Goal: Information Seeking & Learning: Check status

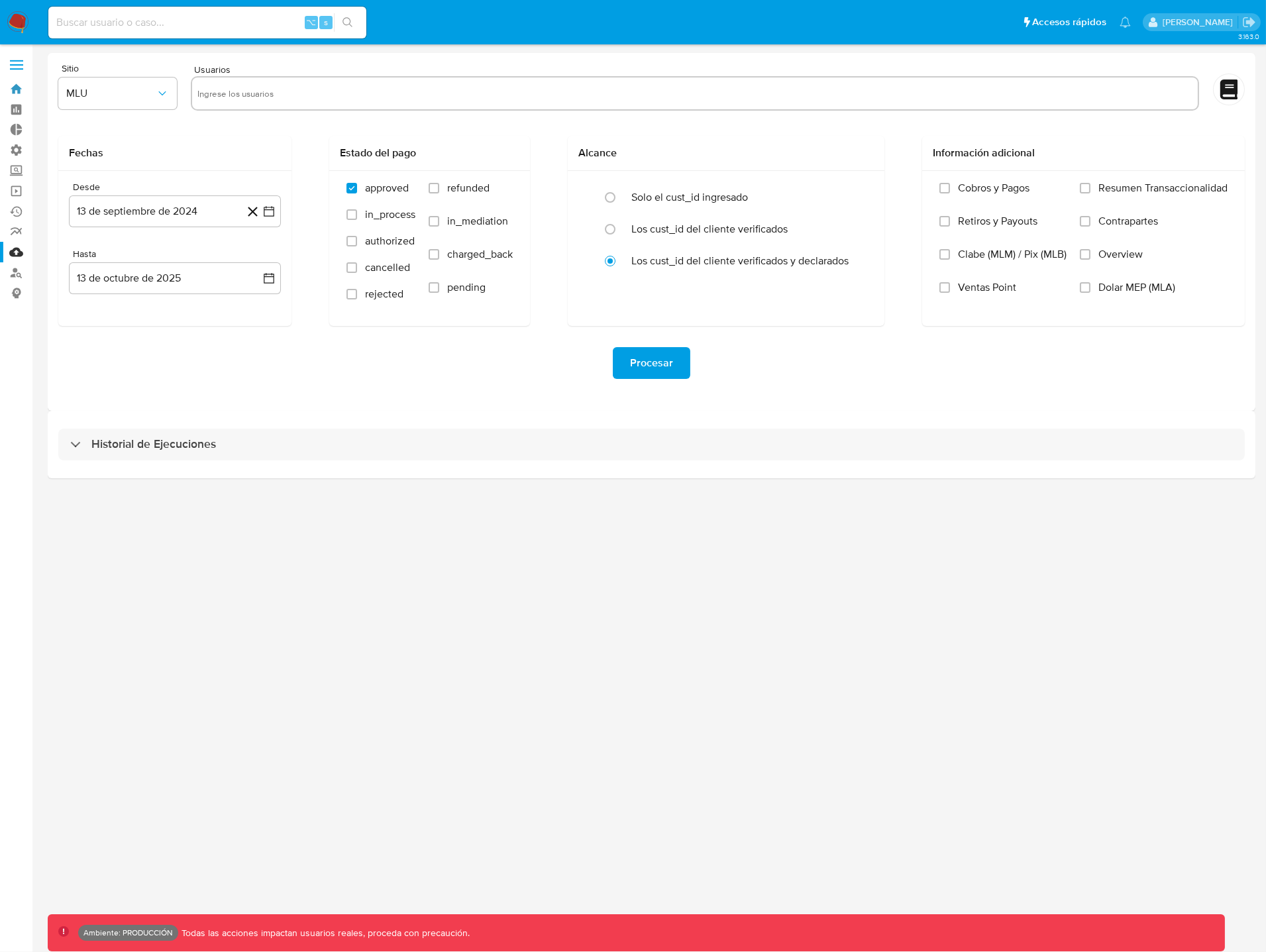
click at [19, 90] on link "Bandeja" at bounding box center [78, 89] width 157 height 20
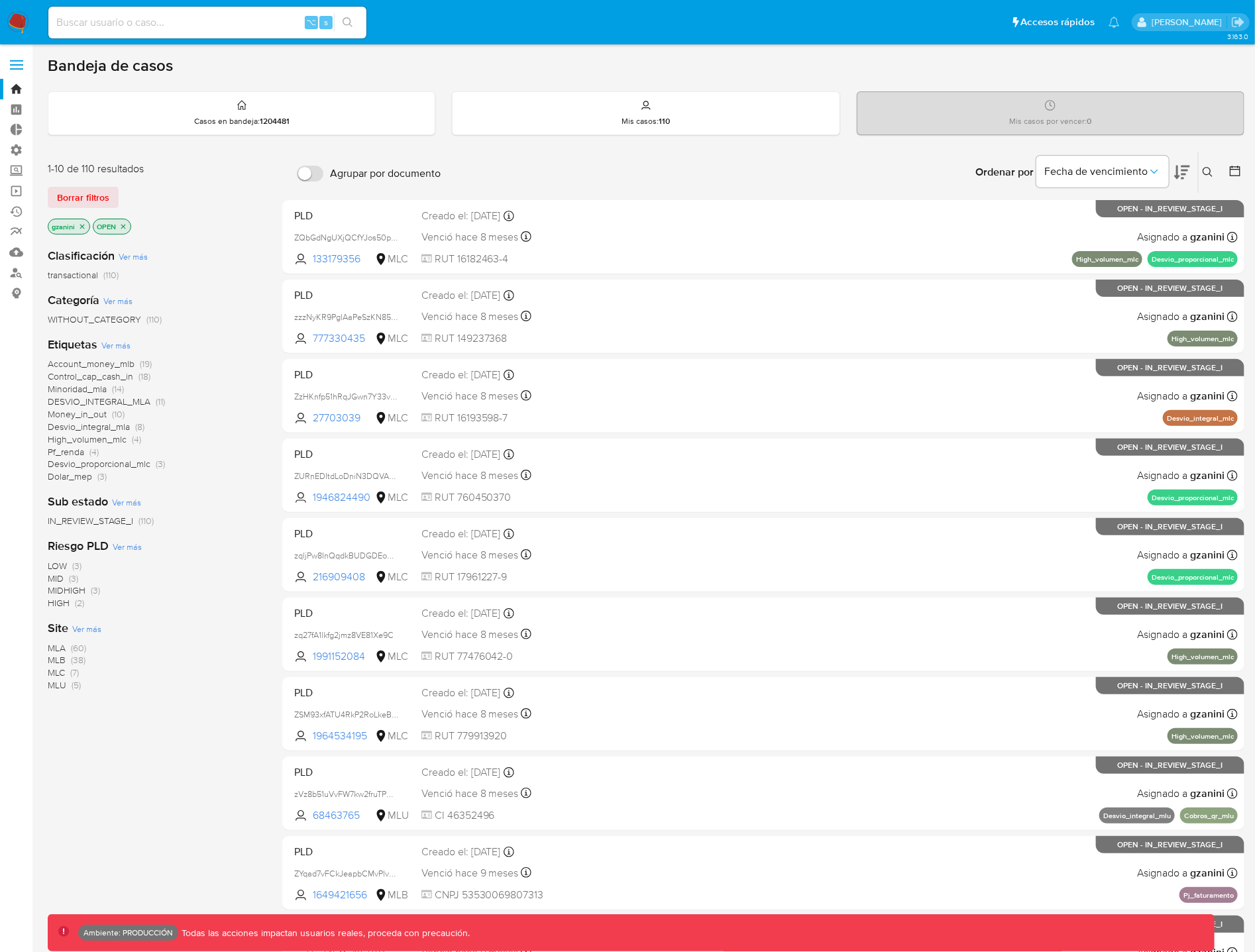
click at [84, 226] on icon "close-filter" at bounding box center [82, 226] width 8 height 8
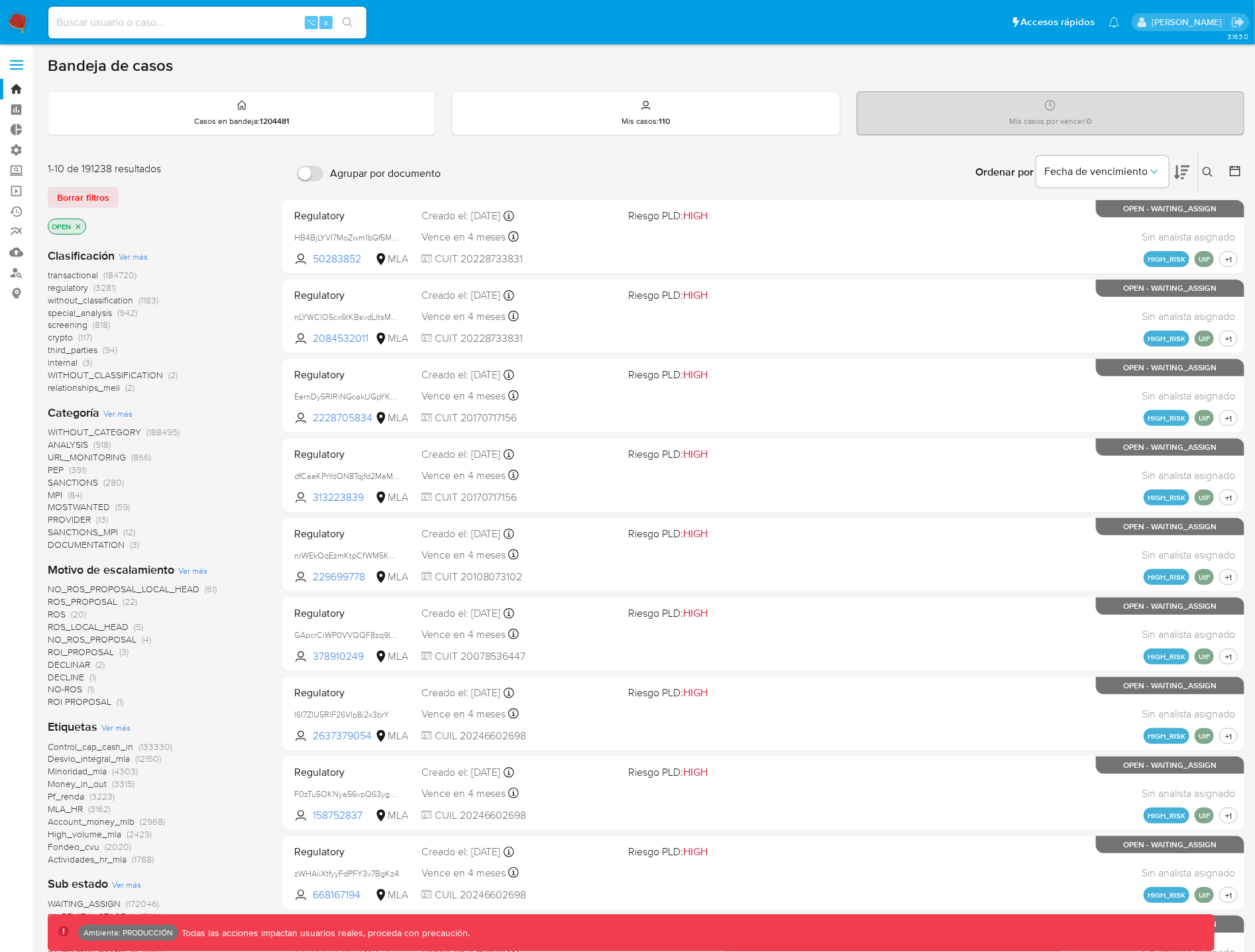
click at [81, 225] on icon "close-filter" at bounding box center [78, 226] width 8 height 8
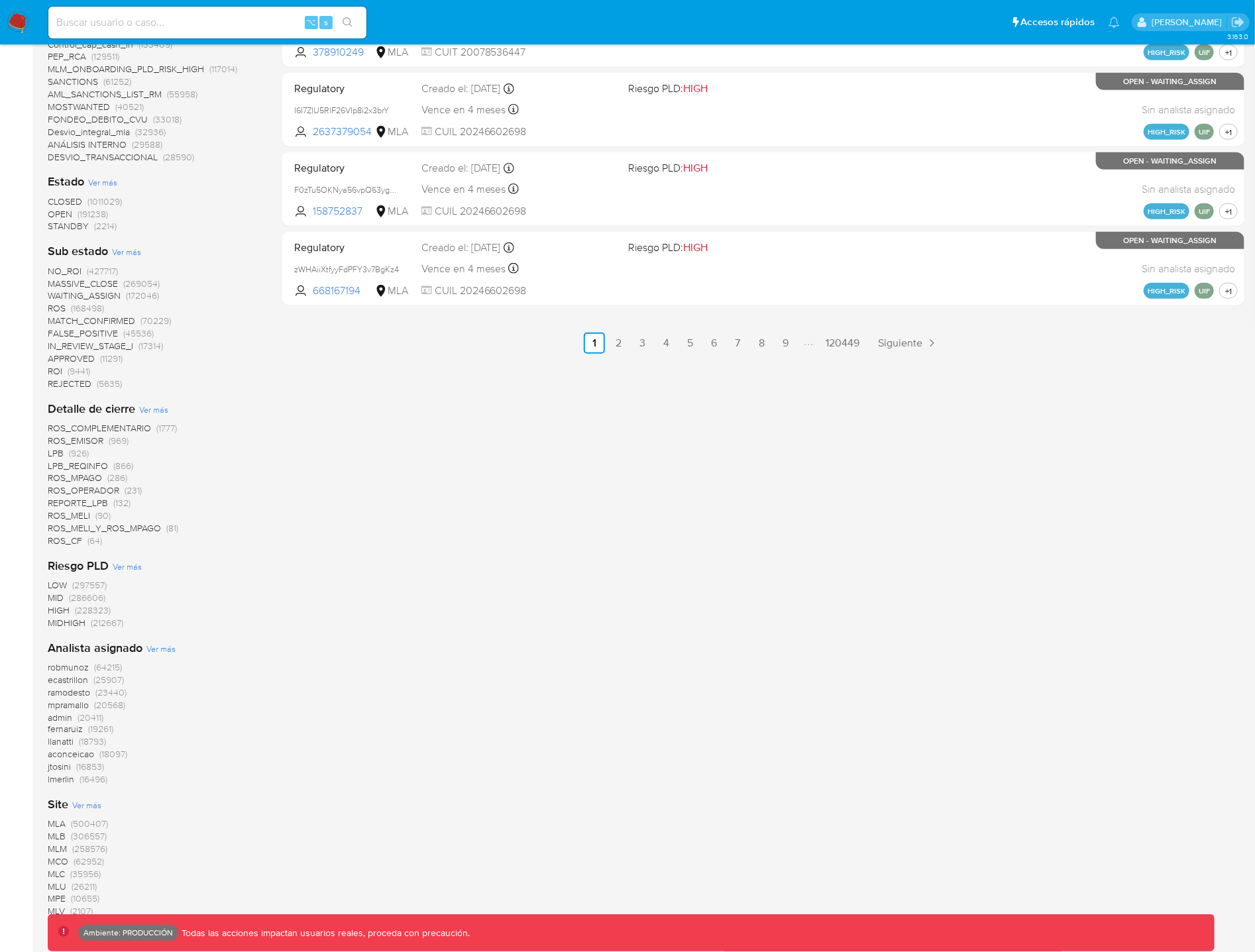
scroll to position [699, 0]
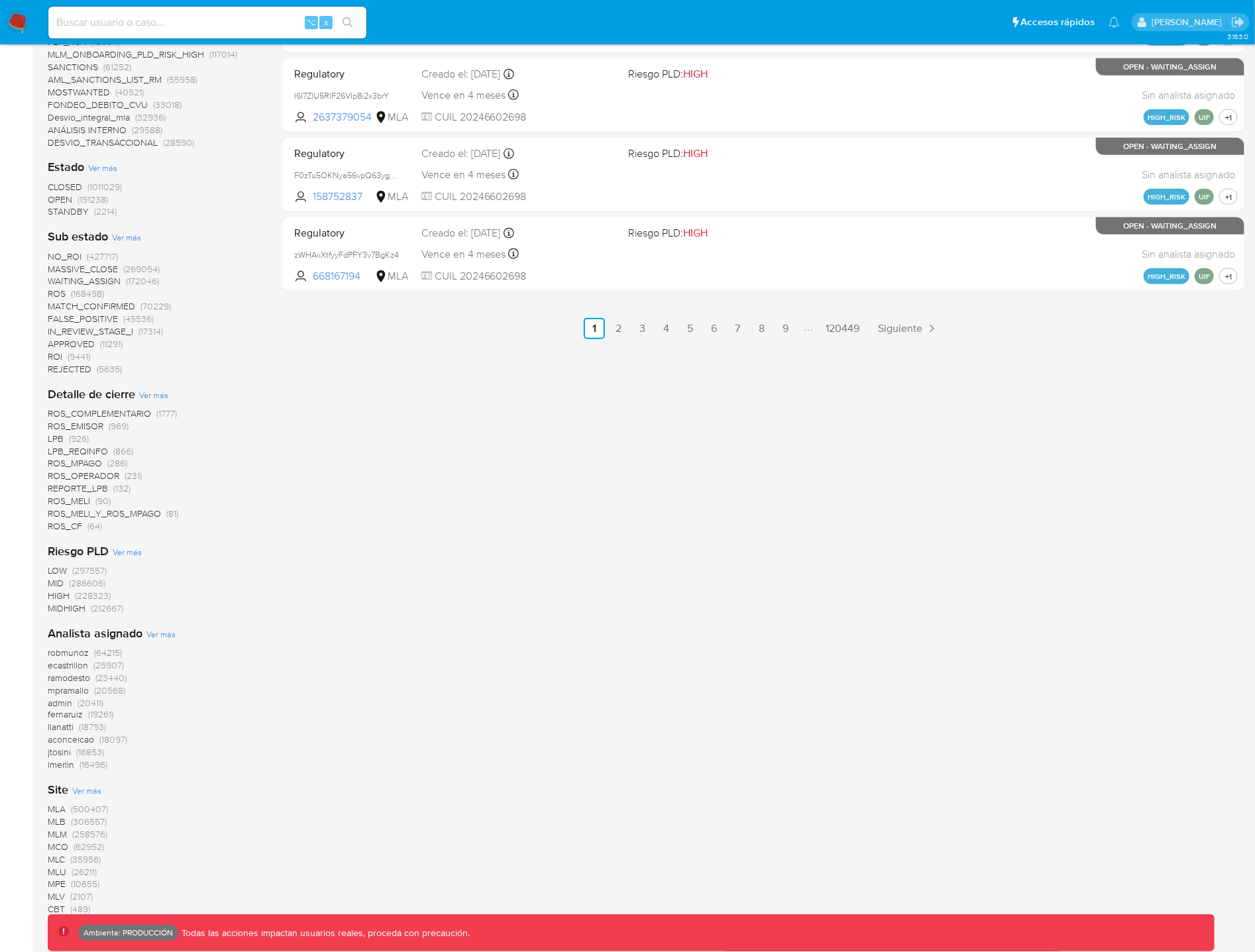
click at [60, 820] on span "MLB" at bounding box center [57, 822] width 18 height 14
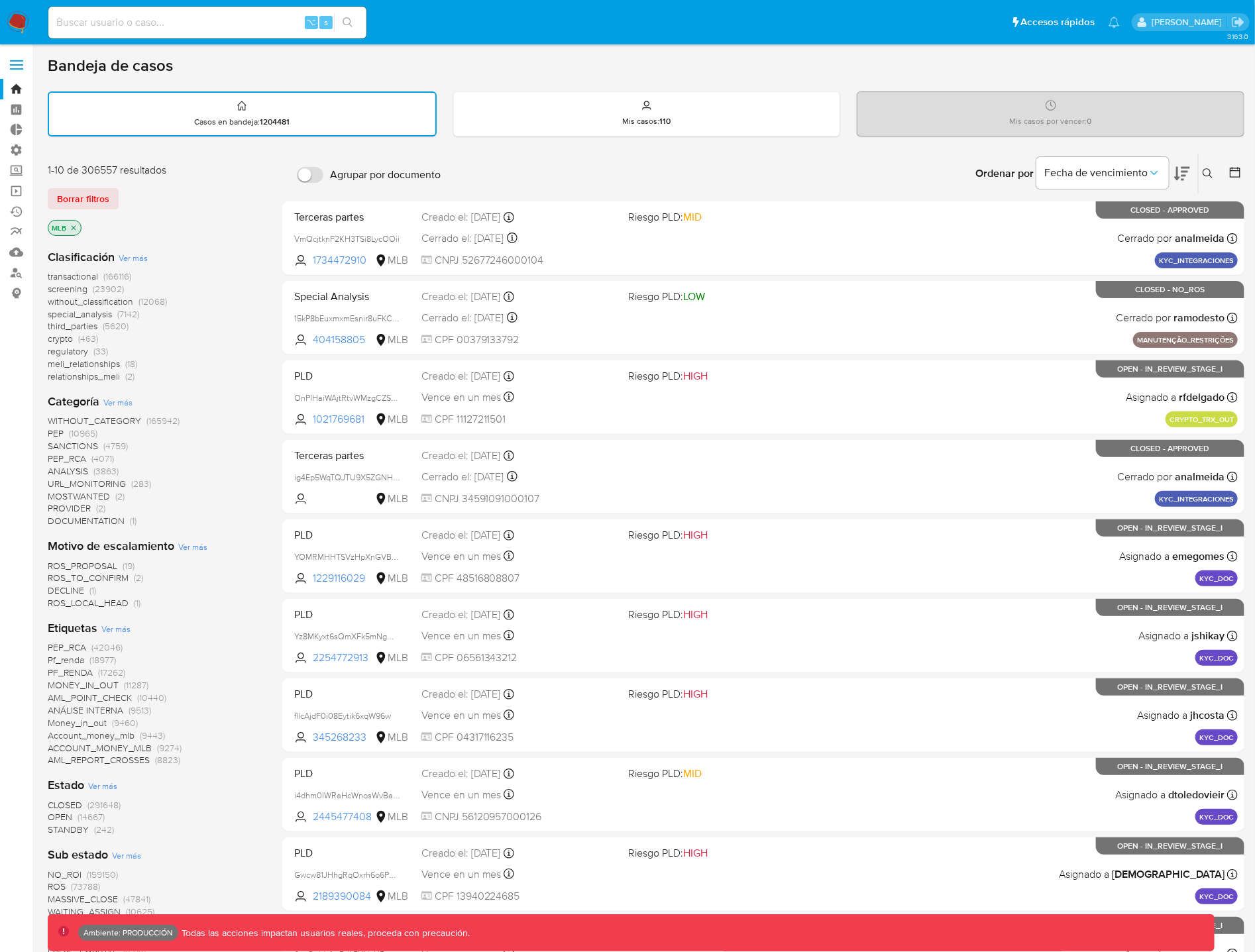
click at [89, 275] on span "transactional" at bounding box center [73, 276] width 51 height 14
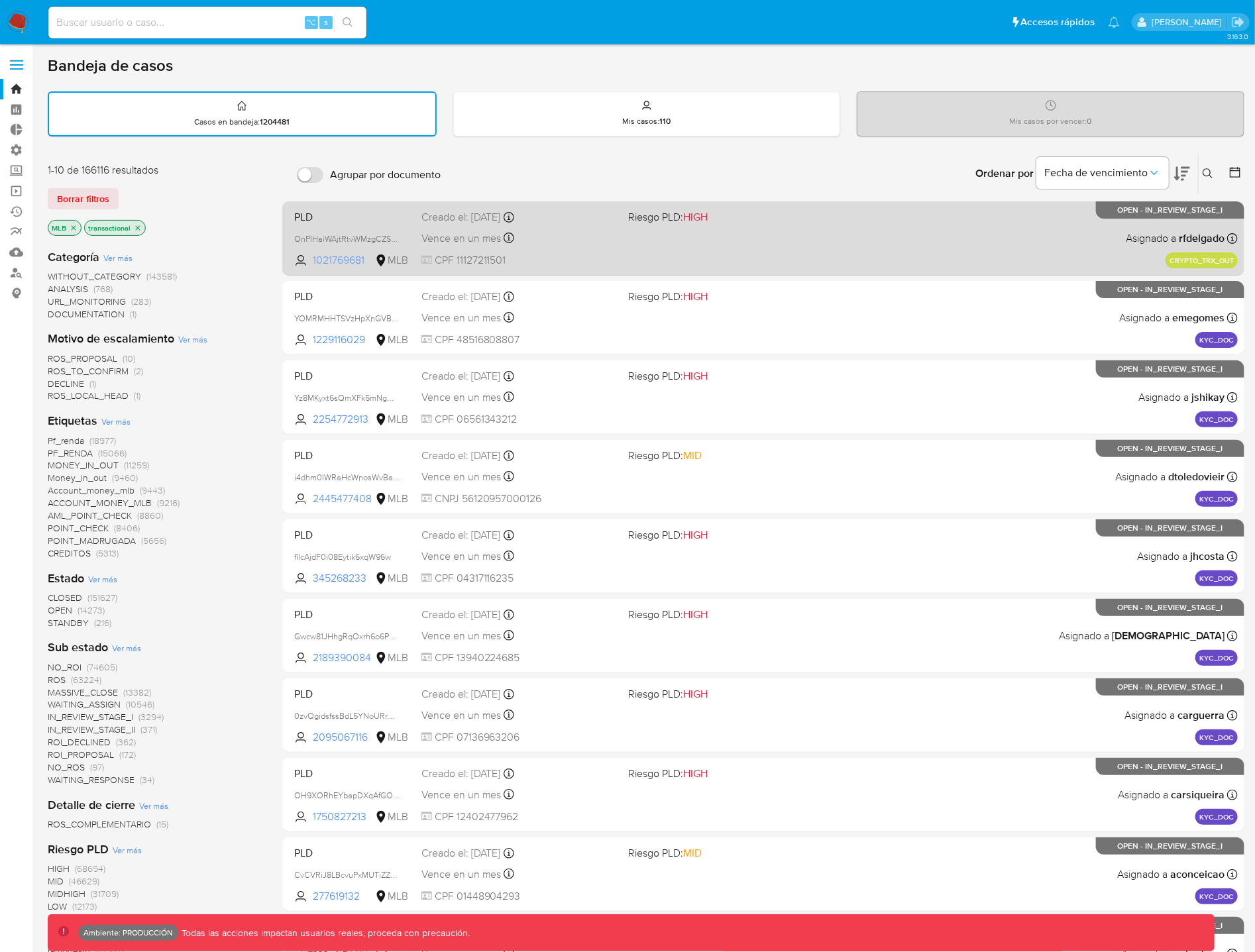
click at [347, 259] on span "1021769681" at bounding box center [343, 261] width 59 height 15
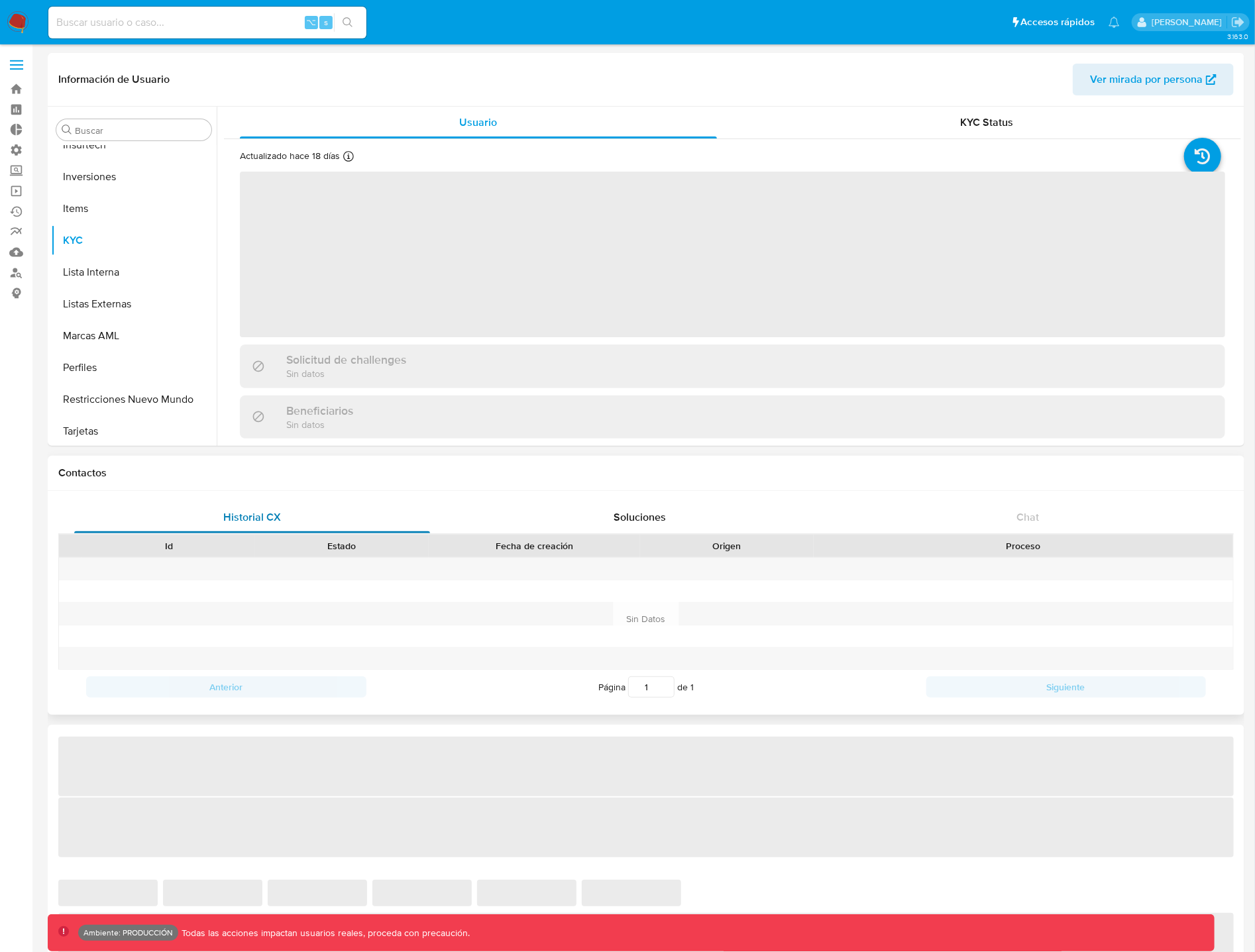
scroll to position [718, 0]
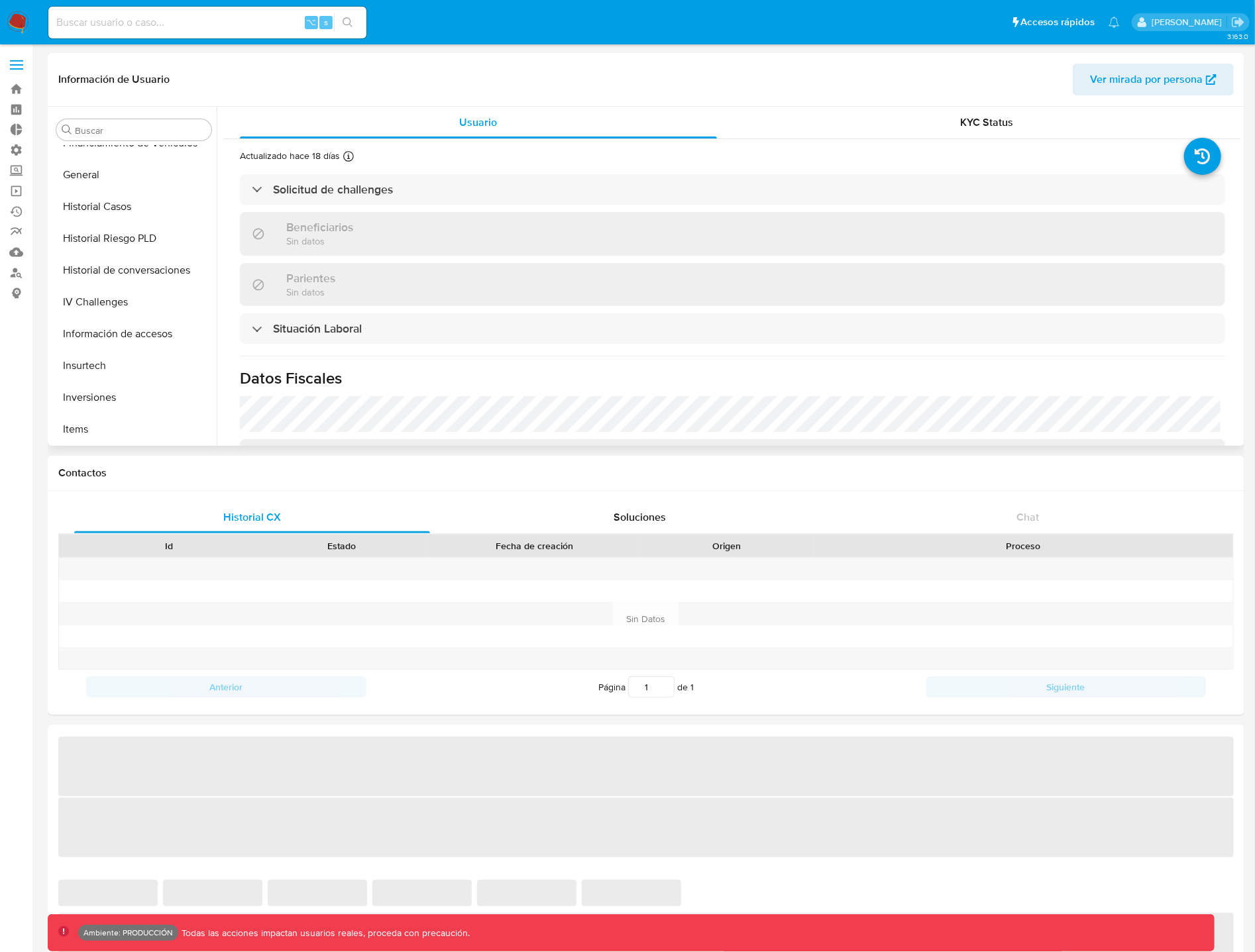
select select "10"
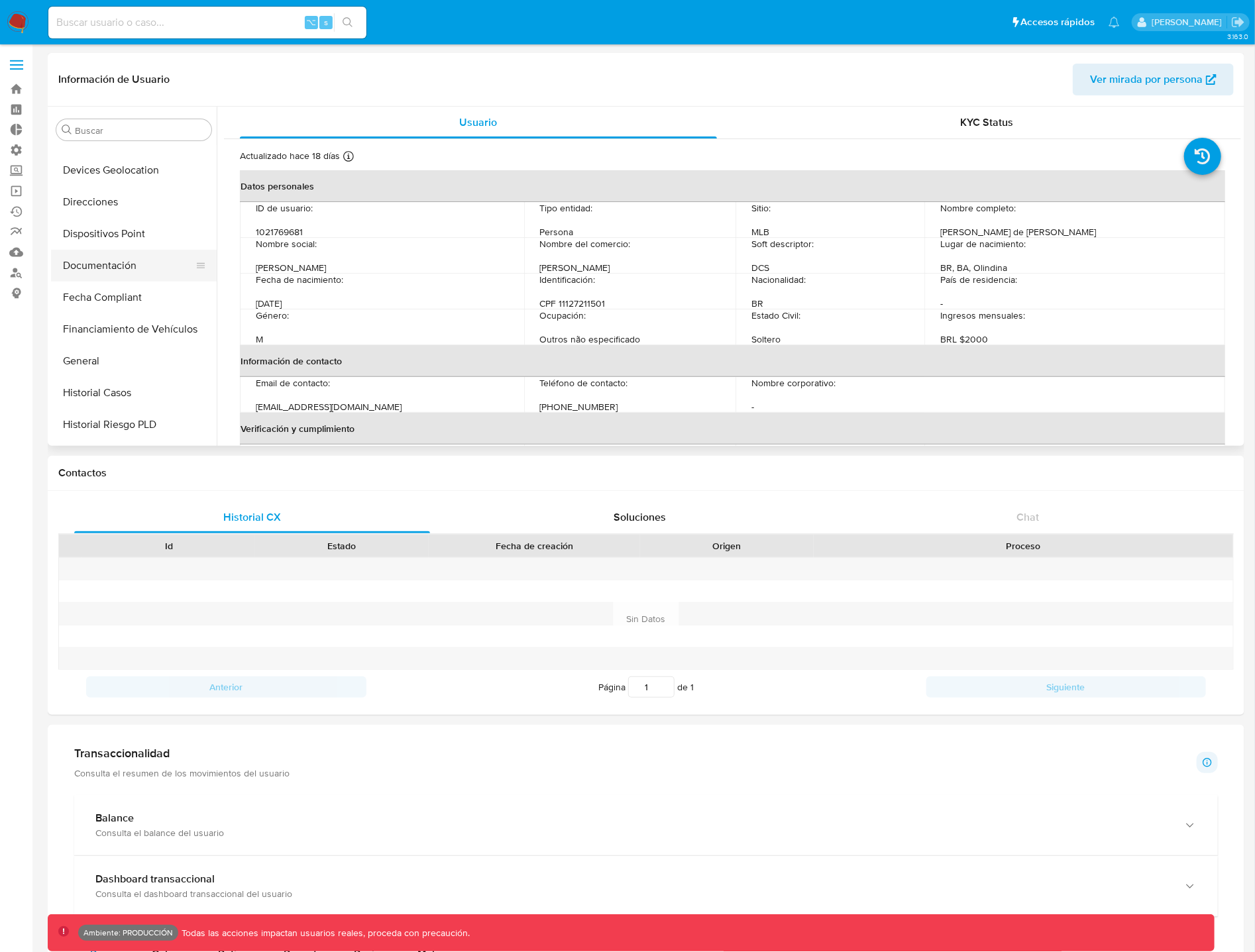
scroll to position [346, 0]
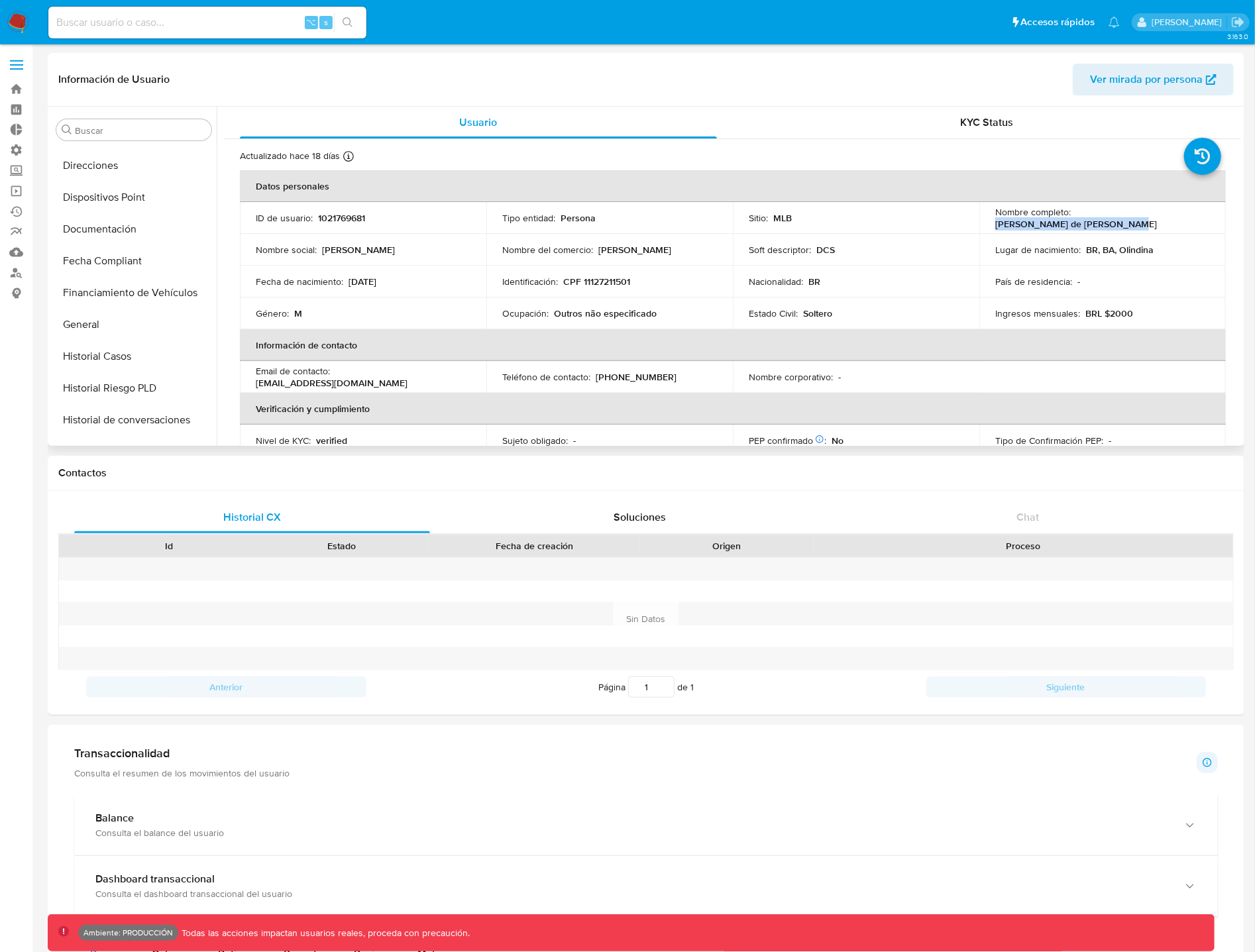
drag, startPoint x: 1073, startPoint y: 215, endPoint x: 1195, endPoint y: 214, distance: 122.0
click at [1195, 214] on div "Nombre completo : Daniel Cesar de Jesus Santos" at bounding box center [1103, 218] width 215 height 24
copy p "Daniel Cesar de Jesus Santos"
click at [174, 23] on input at bounding box center [207, 22] width 318 height 17
type input "be"
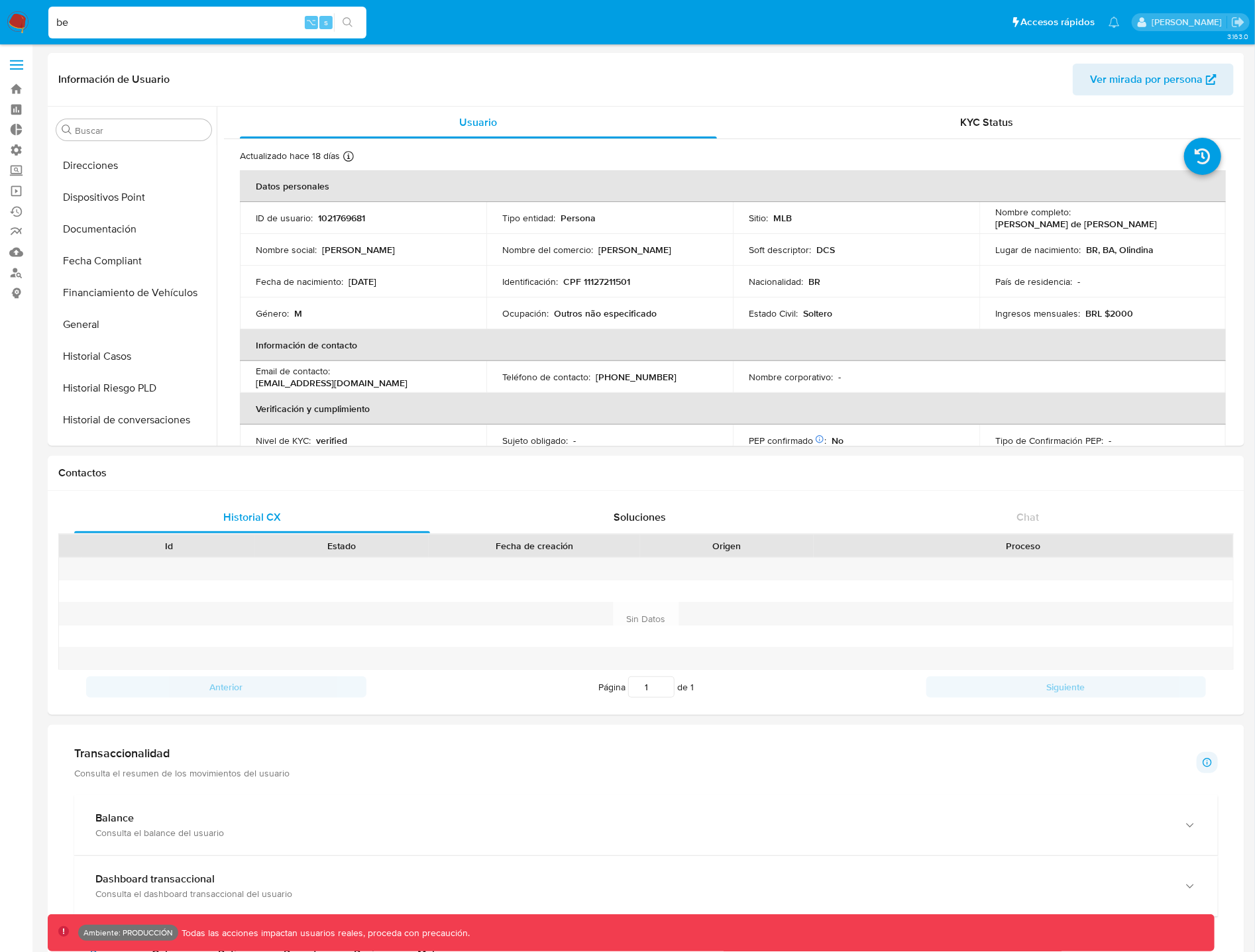
drag, startPoint x: 174, startPoint y: 23, endPoint x: 0, endPoint y: 26, distance: 174.0
click at [0, 26] on nav "Pausado Ver notificaciones be ⌥ s Accesos rápidos Presiona las siguientes tecla…" at bounding box center [627, 22] width 1255 height 45
click at [18, 249] on link "Mulan" at bounding box center [78, 252] width 157 height 20
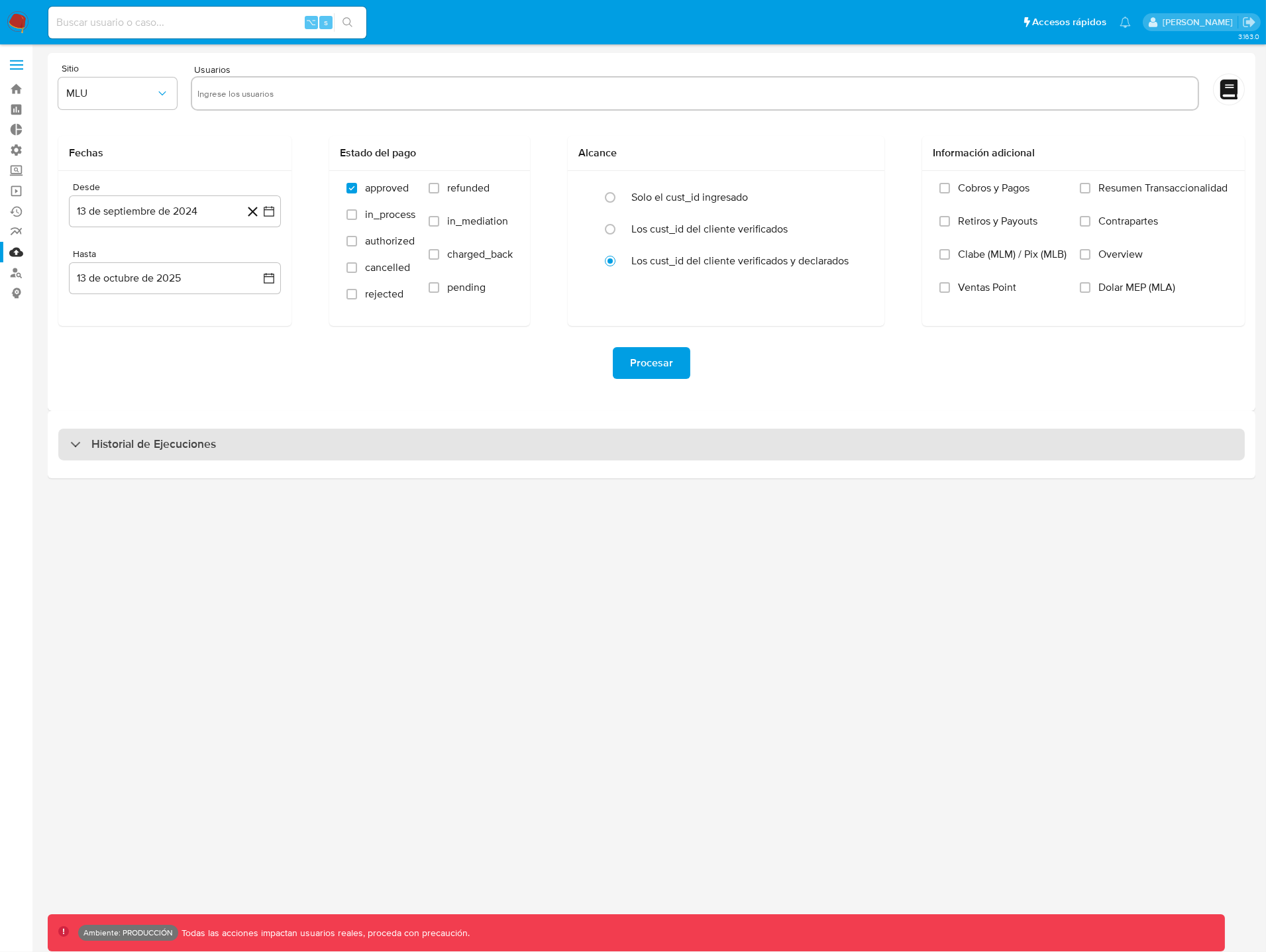
click at [462, 452] on div "Historial de Ejecuciones" at bounding box center [651, 444] width 1186 height 32
select select "10"
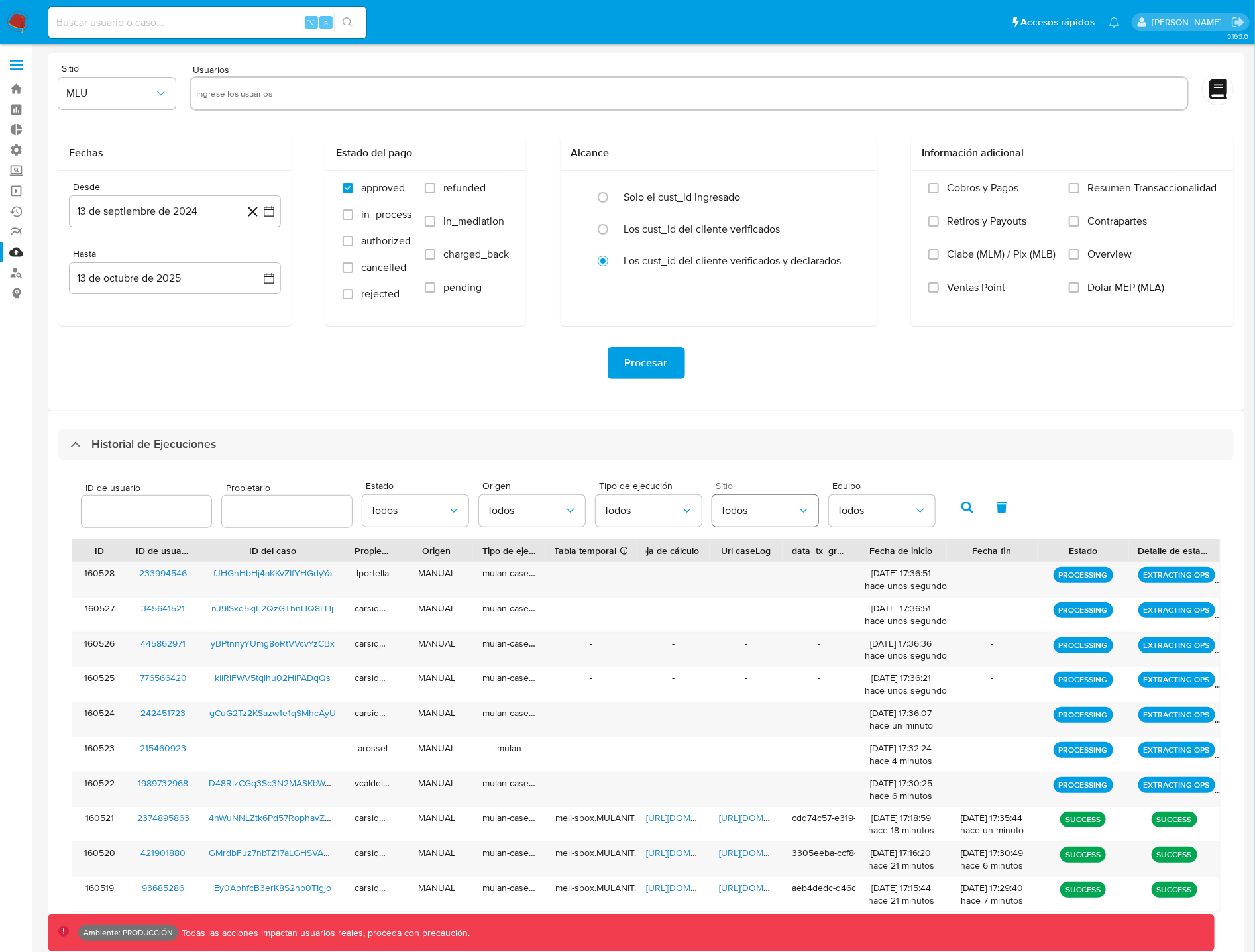
click at [742, 515] on span "Todos" at bounding box center [759, 511] width 77 height 14
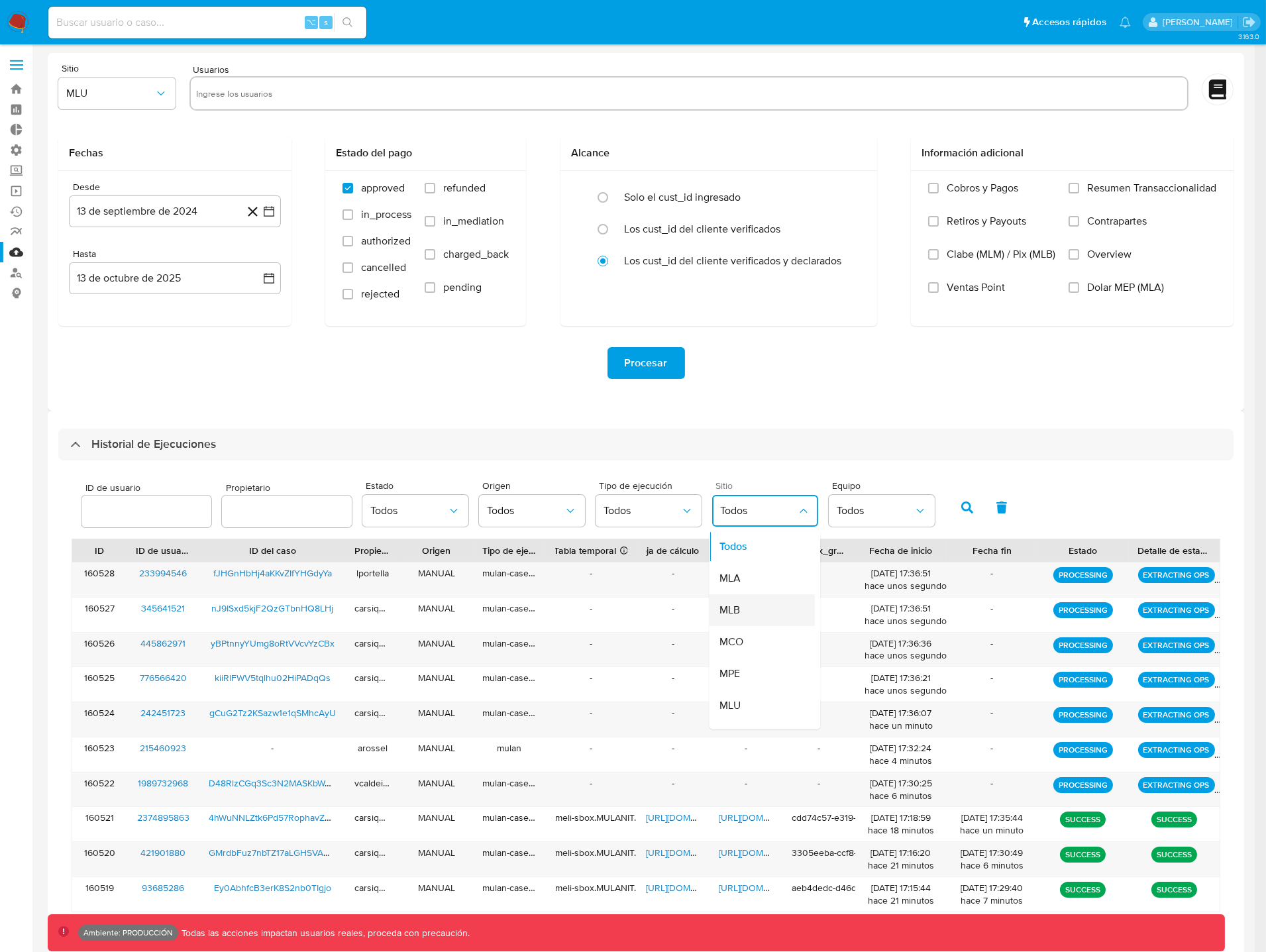
click at [742, 603] on div "MLB" at bounding box center [759, 610] width 77 height 32
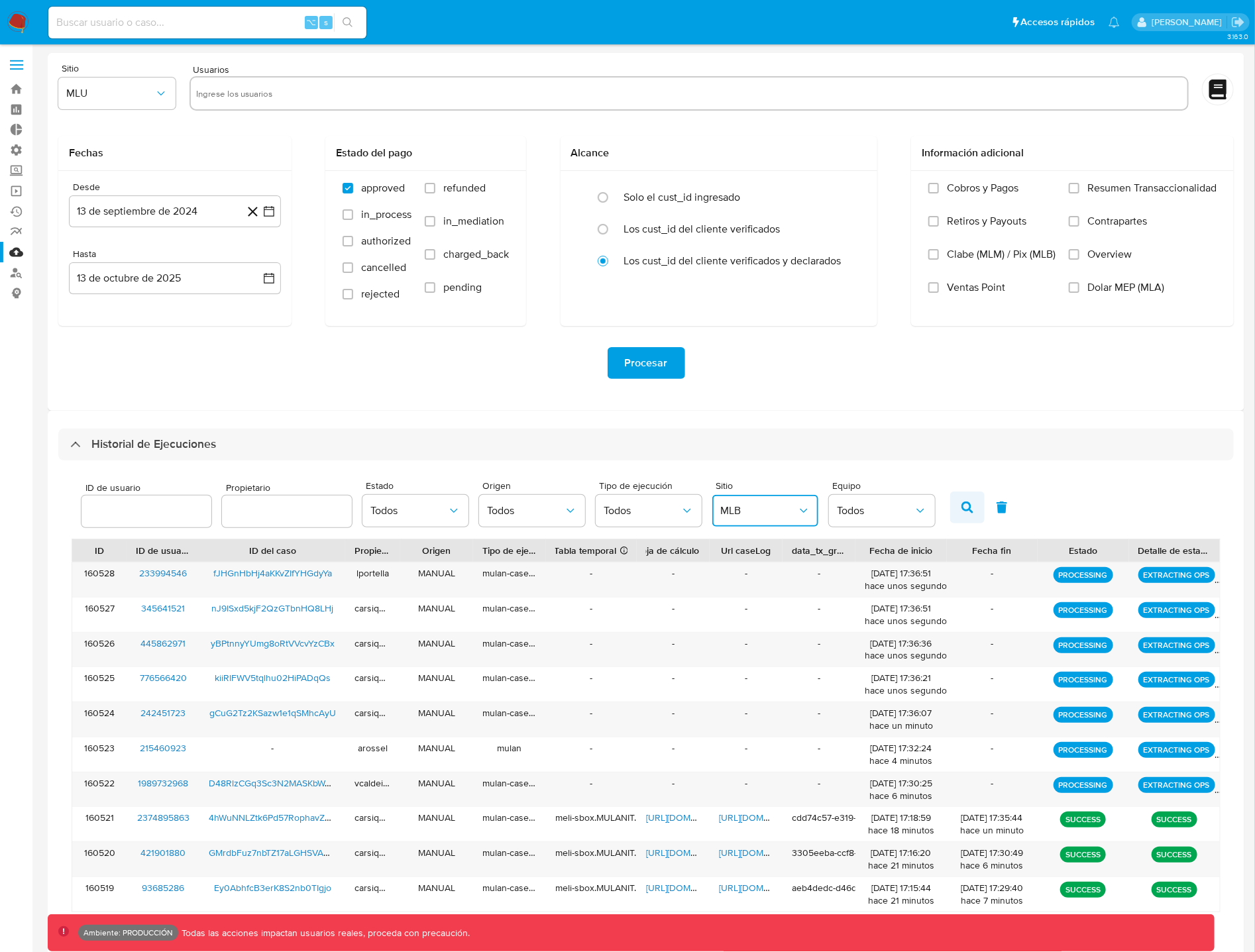
click at [966, 507] on button "button" at bounding box center [967, 507] width 34 height 32
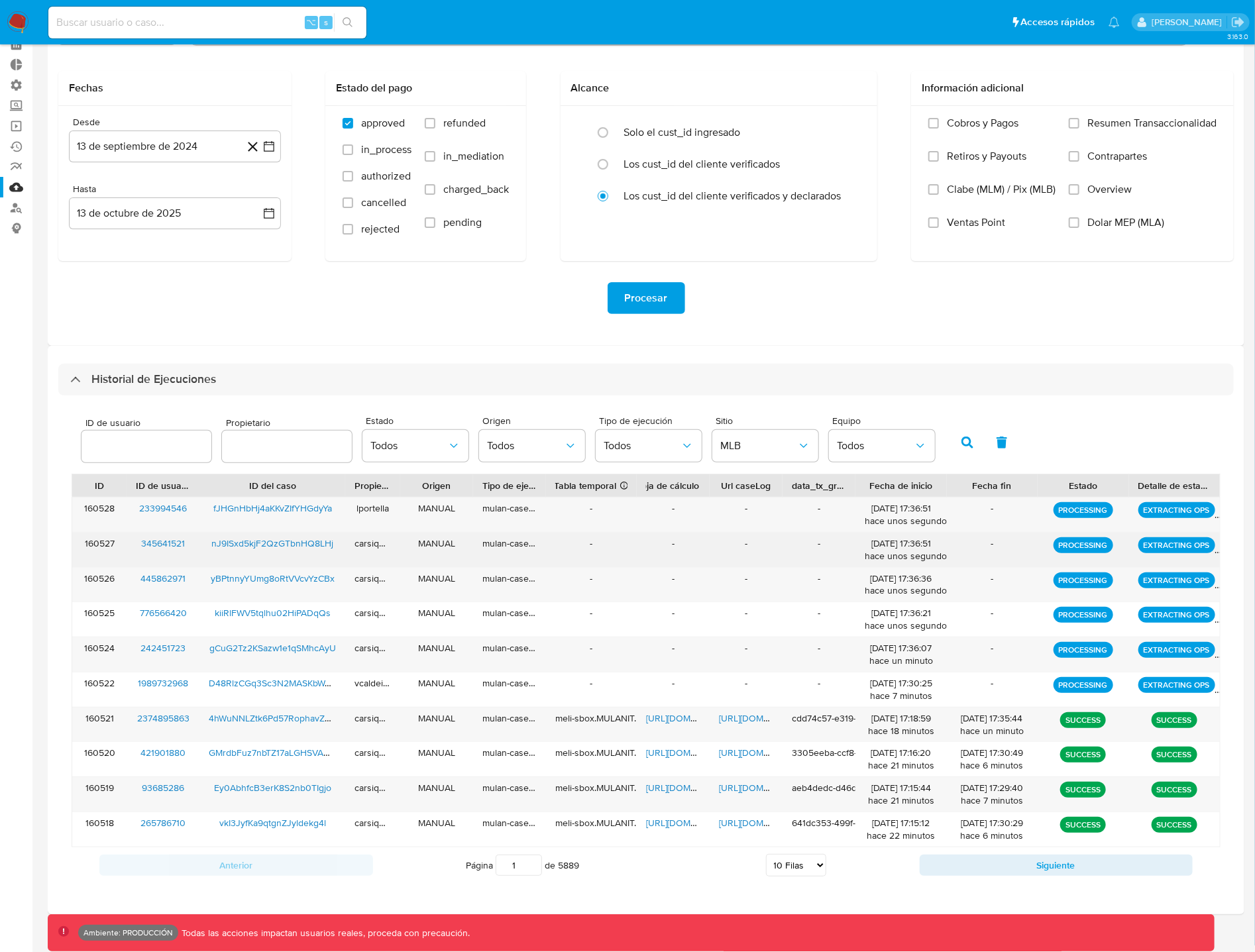
scroll to position [83, 0]
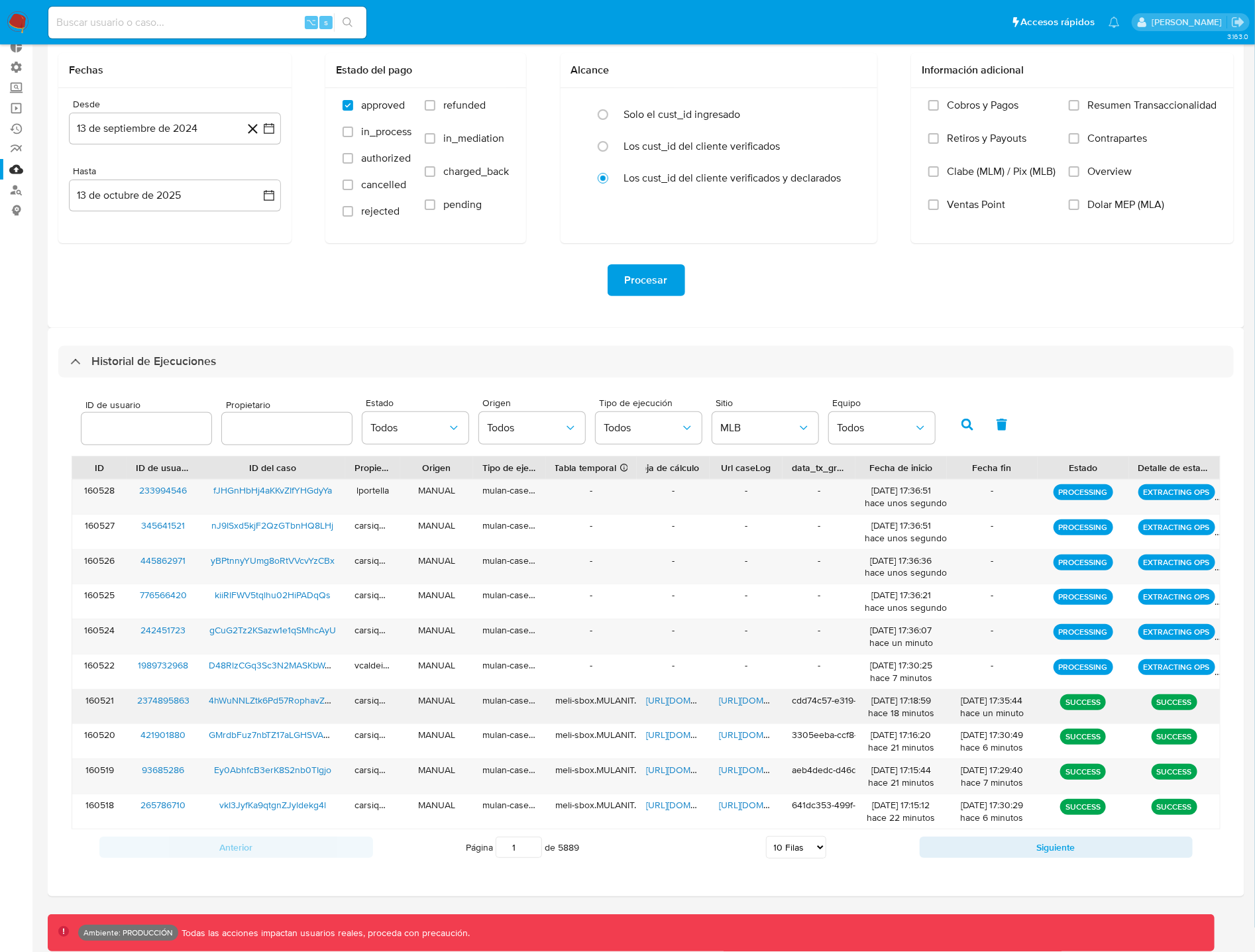
click at [752, 699] on span "[URL][DOMAIN_NAME]" at bounding box center [764, 701] width 91 height 14
click at [754, 428] on span "MLB" at bounding box center [759, 428] width 77 height 14
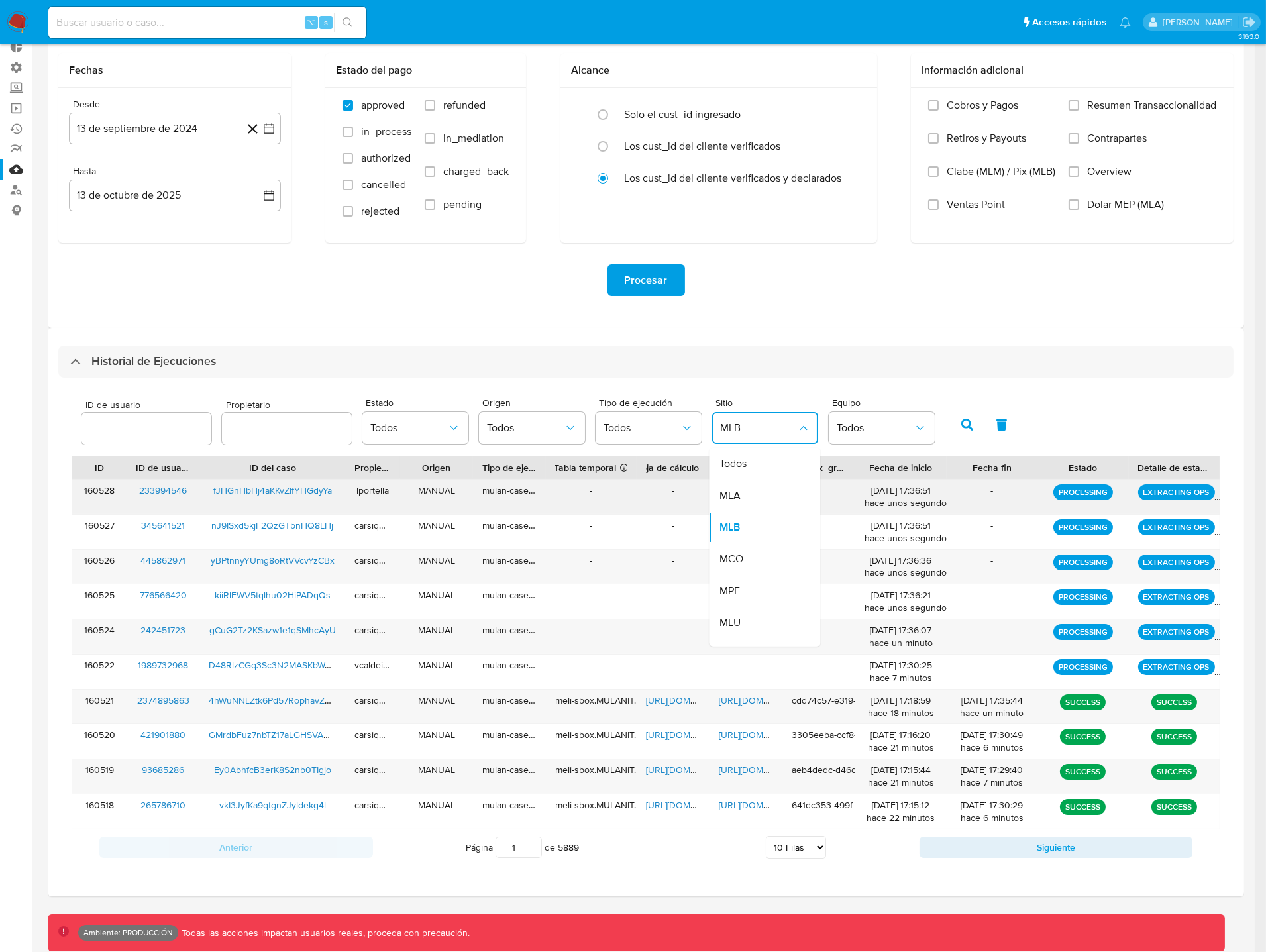
drag, startPoint x: 743, startPoint y: 488, endPoint x: 753, endPoint y: 485, distance: 10.4
click at [743, 488] on div "MLA" at bounding box center [759, 495] width 77 height 32
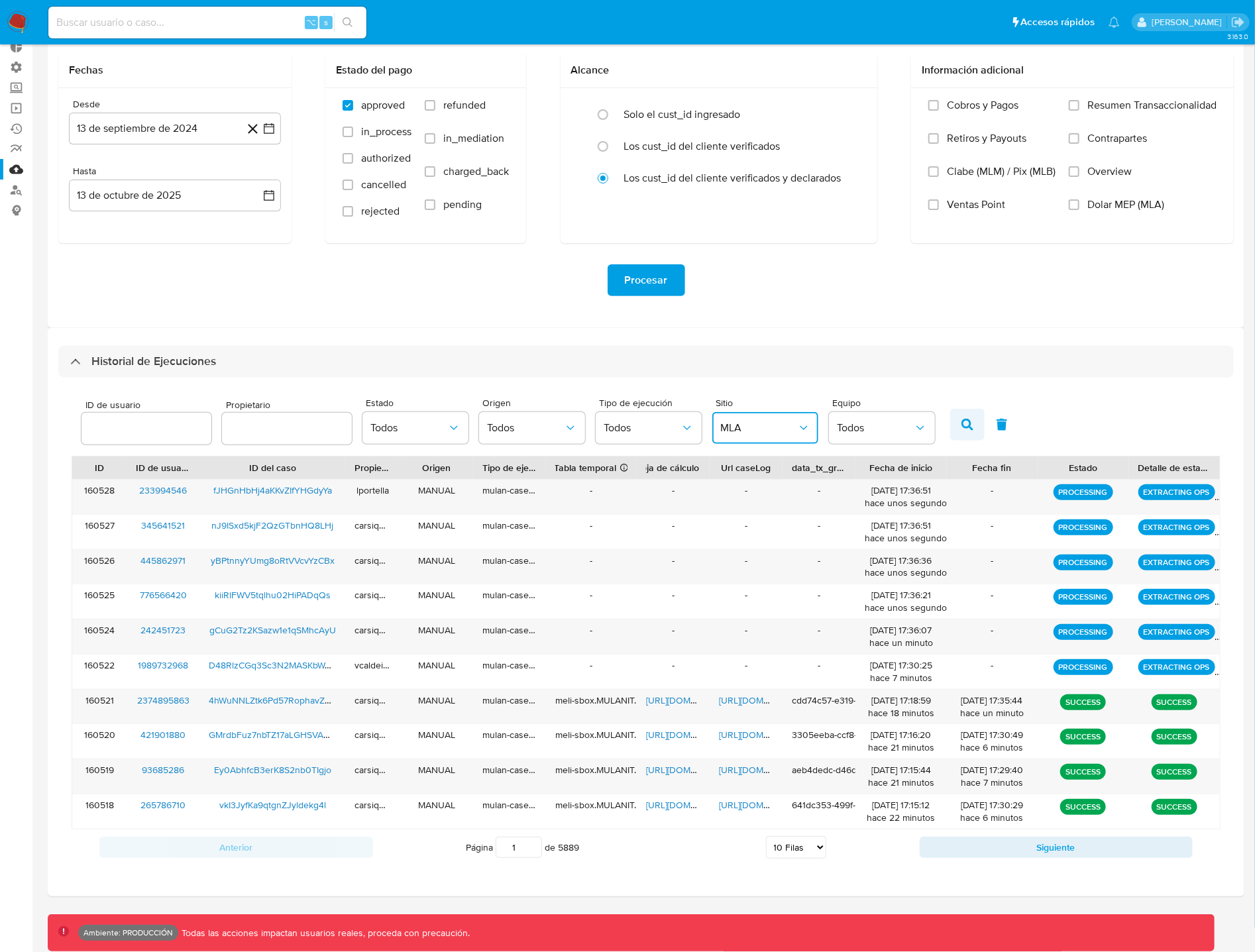
click at [950, 426] on button "button" at bounding box center [967, 424] width 34 height 32
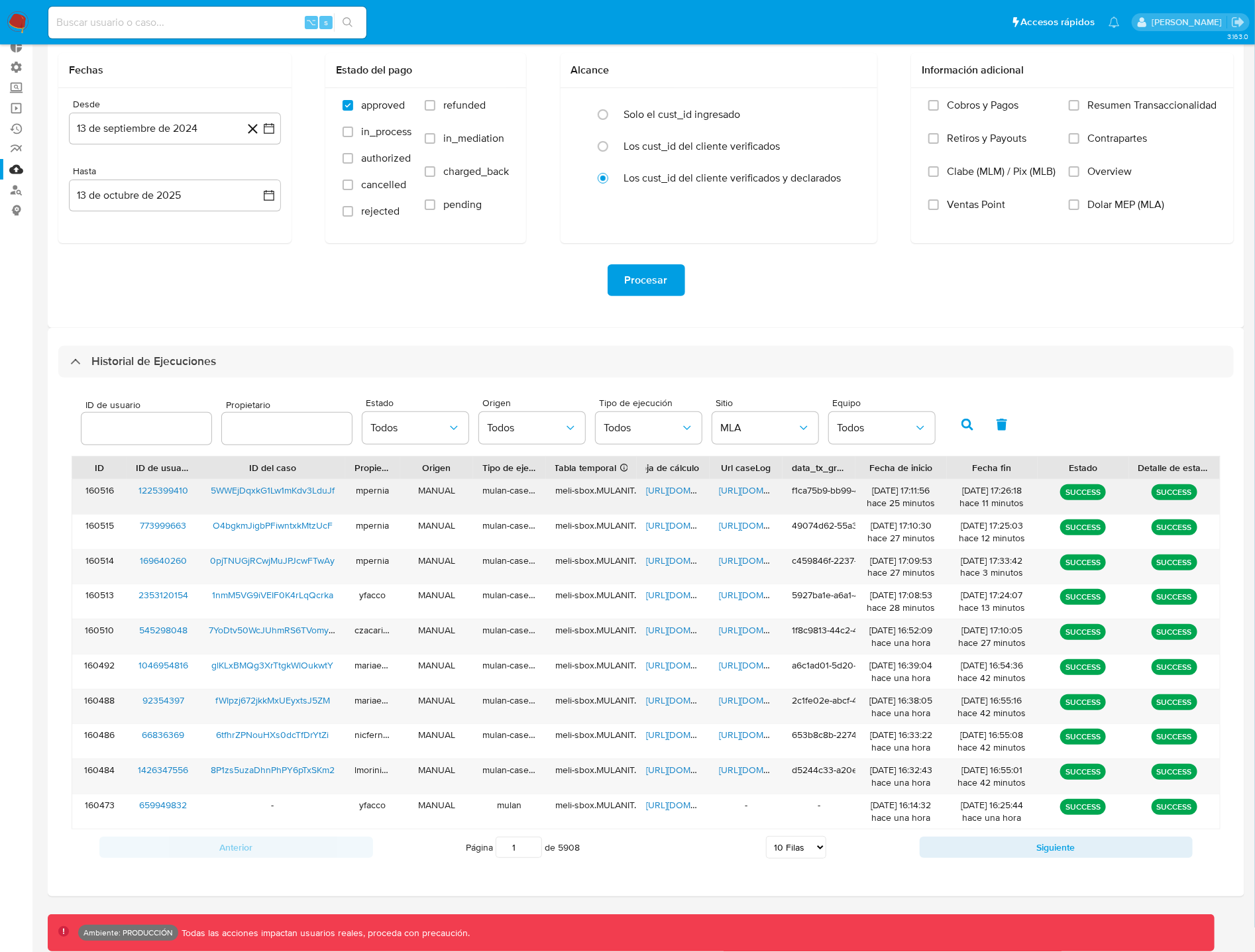
click at [745, 495] on span "[URL][DOMAIN_NAME]" at bounding box center [764, 491] width 91 height 14
